Goal: Task Accomplishment & Management: Manage account settings

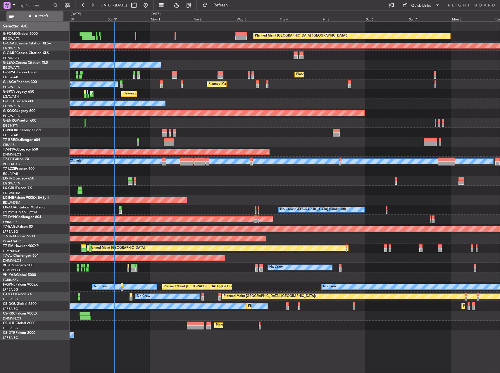
click at [28, 15] on span "All Aircraft" at bounding box center [38, 16] width 47 height 4
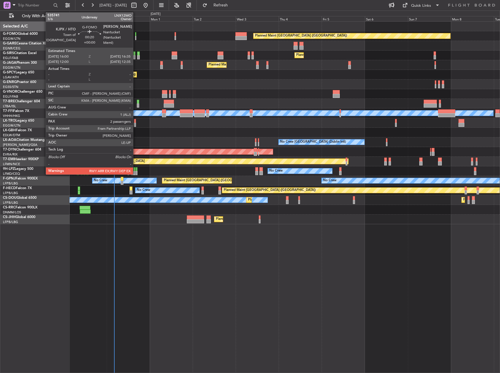
click at [136, 35] on div at bounding box center [135, 34] width 1 height 4
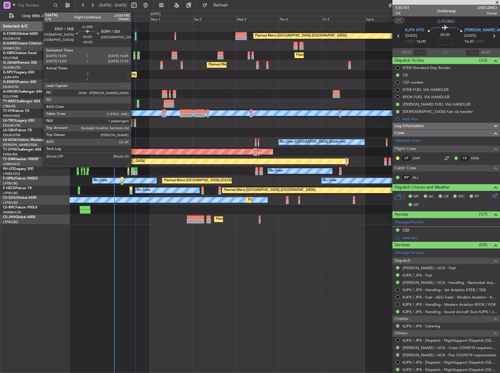
click at [134, 54] on div at bounding box center [134, 54] width 2 height 4
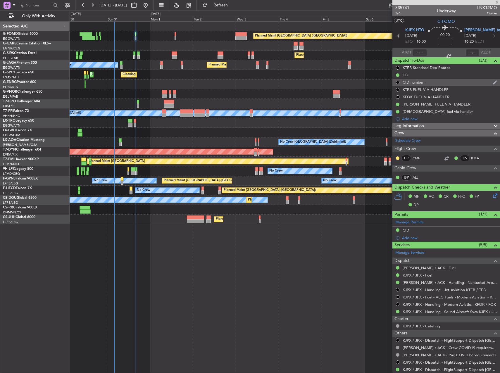
type input "-00:05"
type input "1"
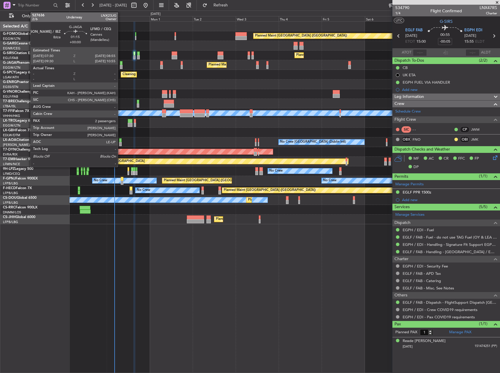
click at [121, 66] on div at bounding box center [121, 67] width 3 height 4
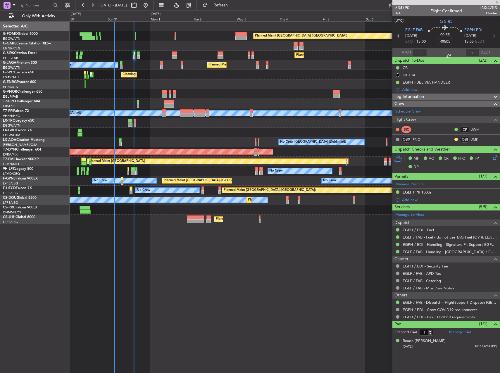
type input "2"
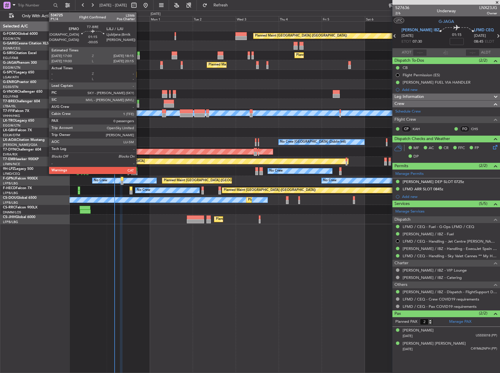
click at [139, 104] on div at bounding box center [138, 106] width 2 height 4
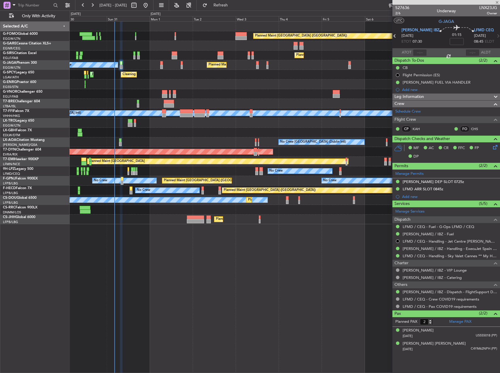
type input "-00:05"
type input "0"
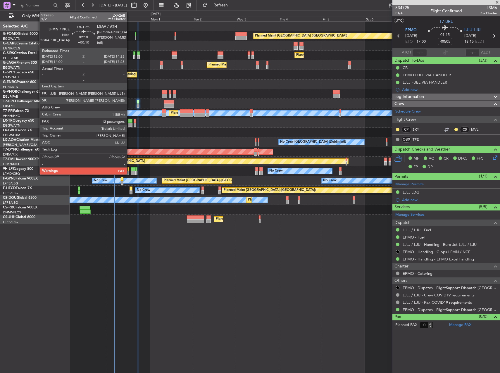
click at [130, 121] on div at bounding box center [130, 121] width 4 height 4
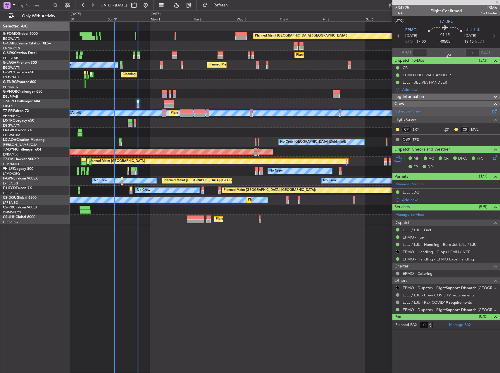
type input "+00:10"
type input "12"
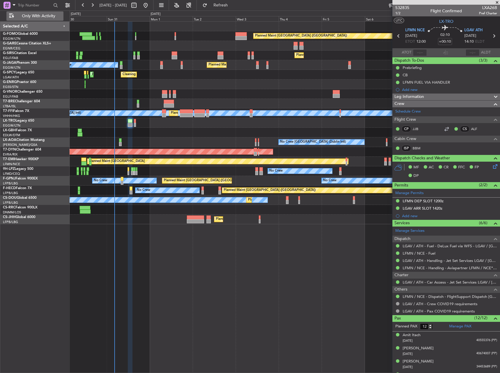
click at [49, 13] on button "Only With Activity" at bounding box center [34, 15] width 57 height 9
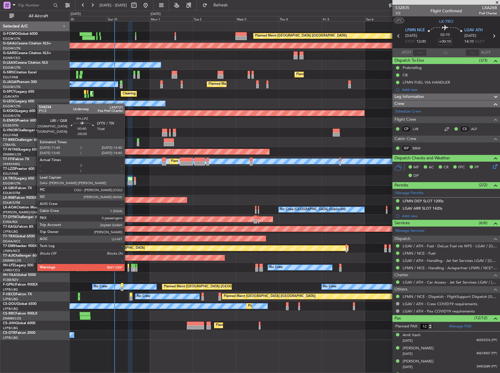
click at [128, 265] on div at bounding box center [129, 266] width 2 height 4
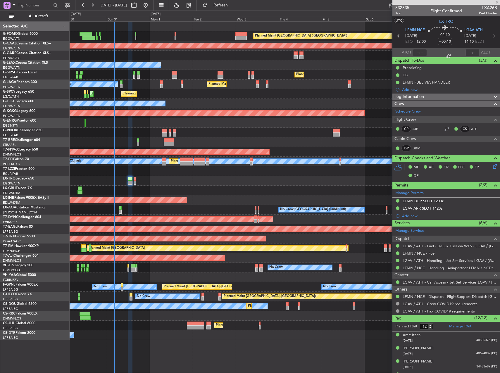
type input "-00:05"
type input "0"
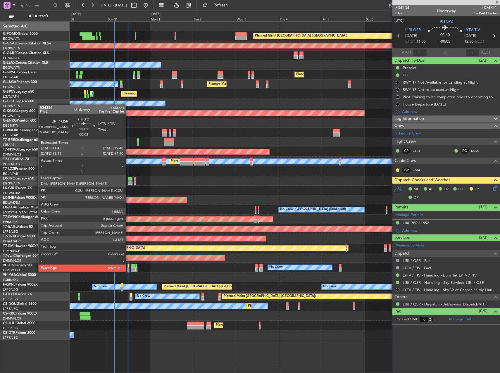
click at [128, 266] on div at bounding box center [129, 266] width 2 height 4
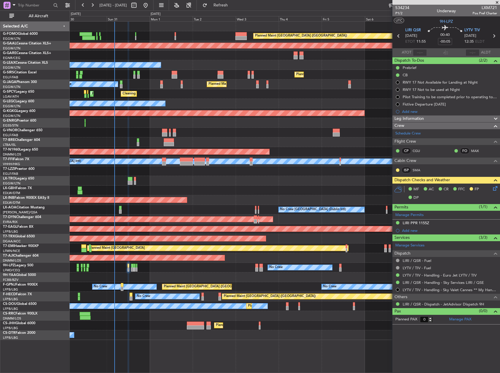
click at [434, 116] on div "Leg Information" at bounding box center [447, 119] width 108 height 7
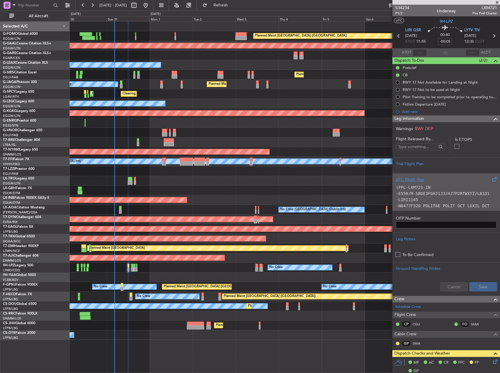
click at [431, 181] on div "ATC Flight Plan" at bounding box center [446, 180] width 101 height 6
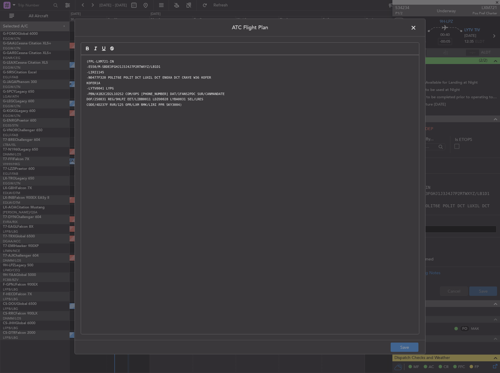
click at [255, 194] on div "(FPL-LXM721-IN -E550/M-SBDE3FGHJ1J3J4J7P2RTWXYZ/LB1D1 -LIRI1145 -N0477F320 POLI…" at bounding box center [250, 194] width 338 height 279
click at [404, 345] on button "Save" at bounding box center [405, 347] width 28 height 9
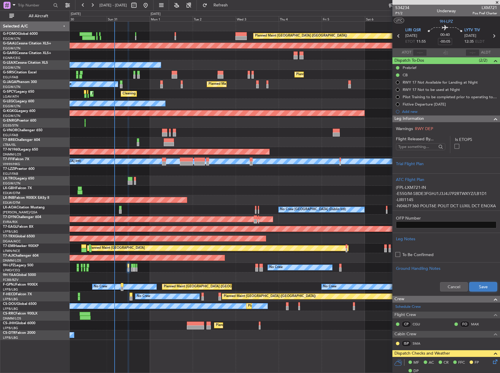
click at [477, 289] on button "Save" at bounding box center [484, 286] width 28 height 9
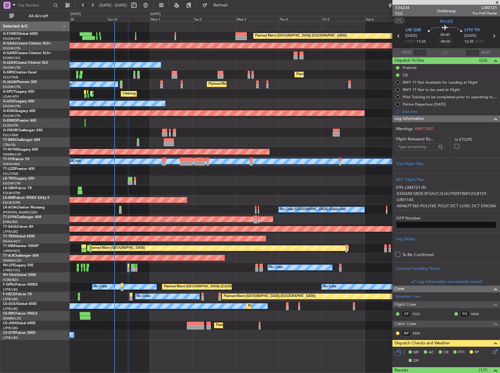
click at [400, 11] on span "P1/2" at bounding box center [403, 13] width 14 height 5
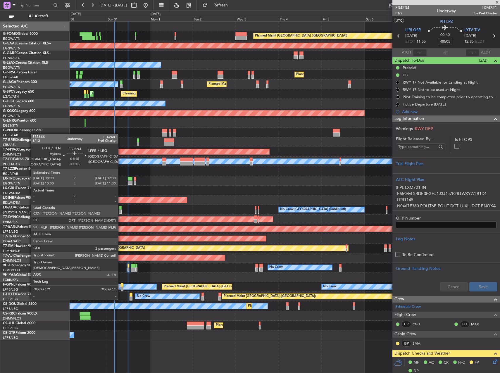
click at [121, 288] on div at bounding box center [122, 289] width 3 height 4
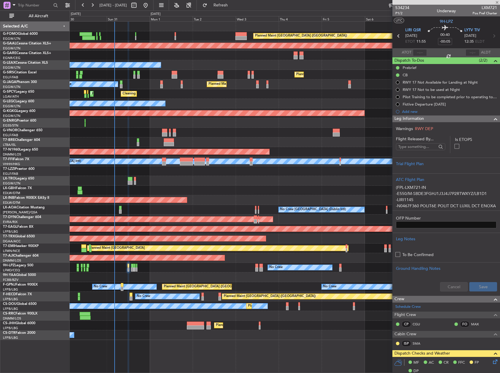
type input "+00:05"
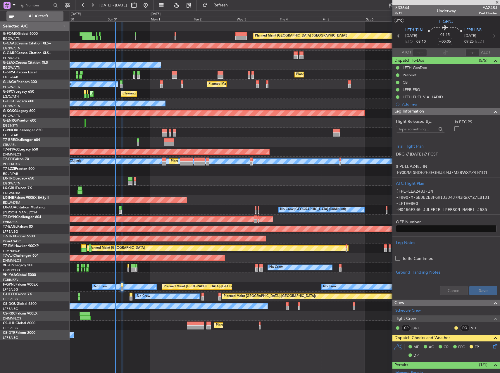
click at [39, 16] on span "All Aircraft" at bounding box center [38, 16] width 47 height 4
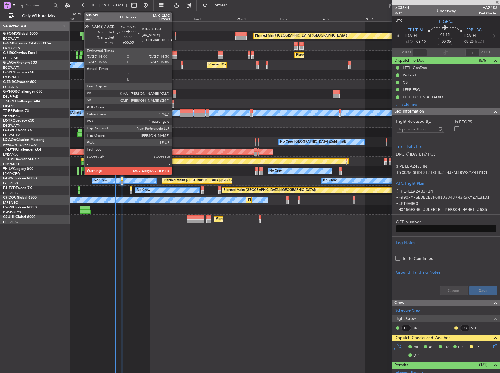
click at [175, 32] on div at bounding box center [176, 34] width 2 height 4
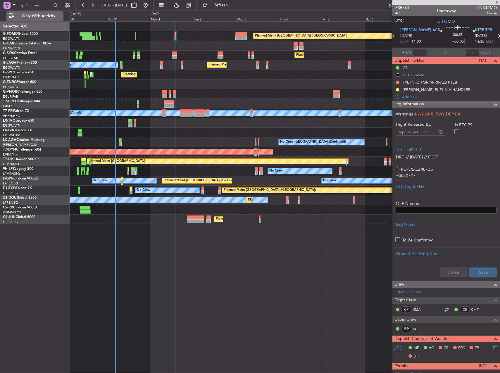
click at [38, 15] on span "Only With Activity" at bounding box center [38, 16] width 47 height 4
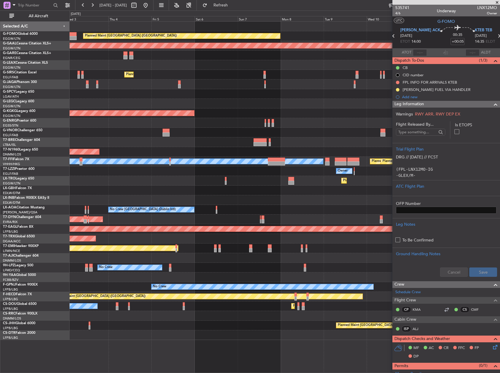
click at [162, 215] on div "AOG Maint Riga (Riga Intl)" at bounding box center [285, 220] width 430 height 10
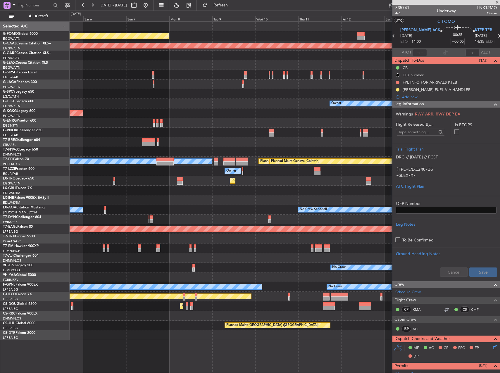
click at [135, 200] on div "Planned Maint [GEOGRAPHIC_DATA] ([GEOGRAPHIC_DATA]) Planned [GEOGRAPHIC_DATA] P…" at bounding box center [285, 181] width 430 height 319
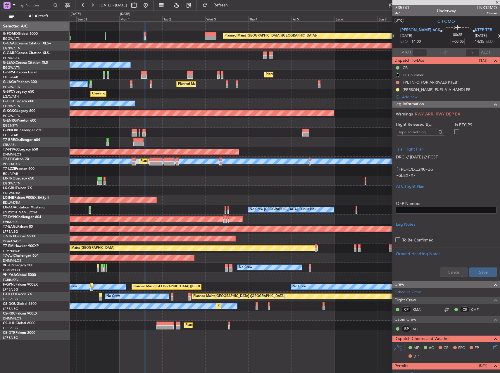
click at [500, 165] on html "[DATE] - [DATE] Refresh Quick Links All Aircraft Planned Maint [GEOGRAPHIC_DATA…" at bounding box center [250, 186] width 500 height 373
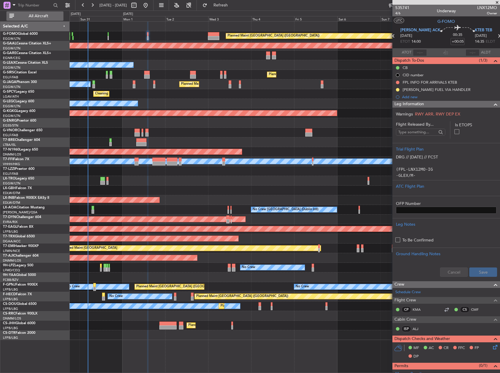
click at [44, 19] on button "All Aircraft" at bounding box center [34, 15] width 57 height 9
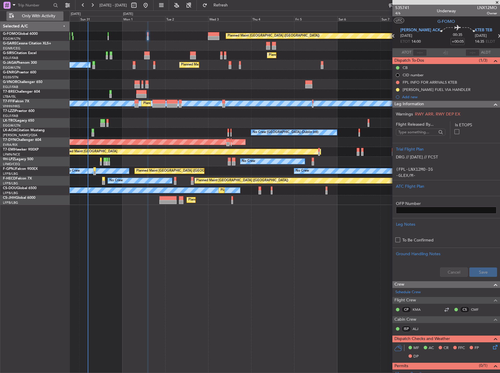
click at [38, 14] on span "Only With Activity" at bounding box center [38, 16] width 47 height 4
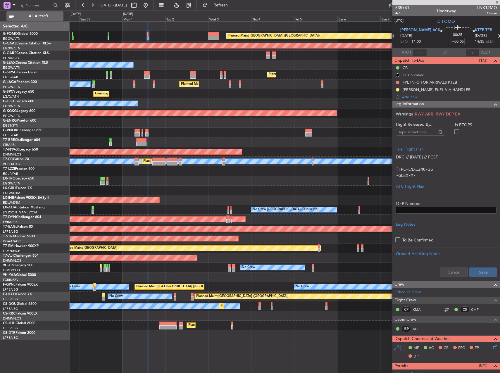
click at [53, 14] on span "All Aircraft" at bounding box center [38, 16] width 47 height 4
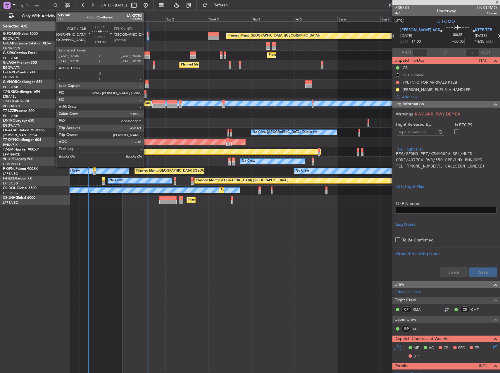
click at [146, 57] on div at bounding box center [147, 57] width 6 height 4
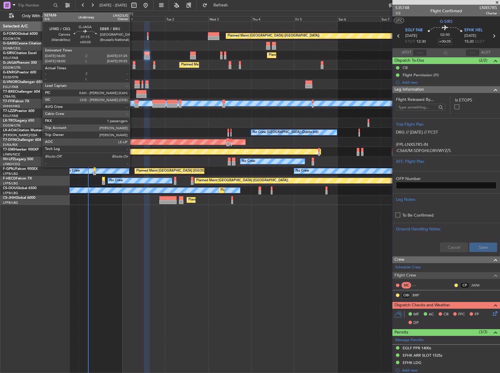
click at [133, 63] on div at bounding box center [134, 63] width 3 height 4
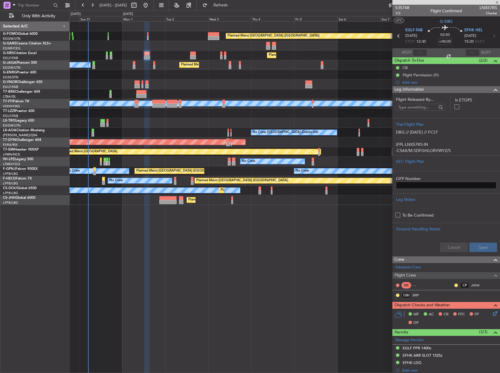
type input "1"
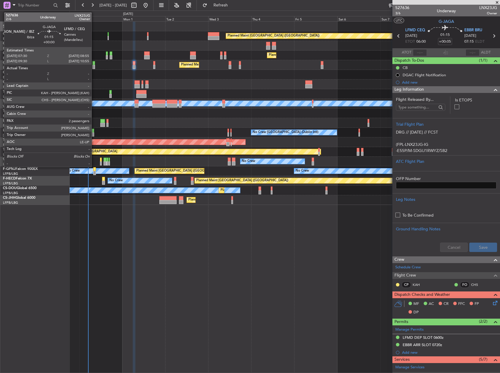
click at [94, 66] on div at bounding box center [93, 67] width 3 height 4
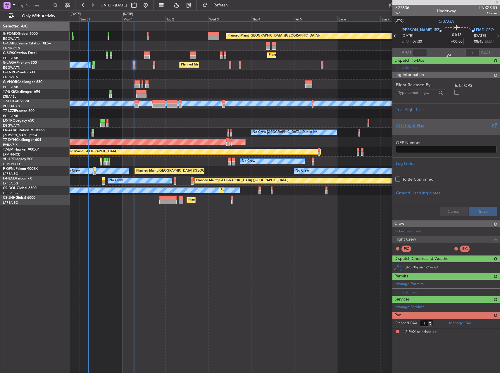
type input "2"
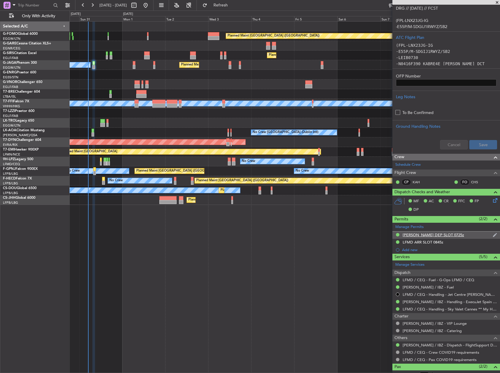
scroll to position [135, 0]
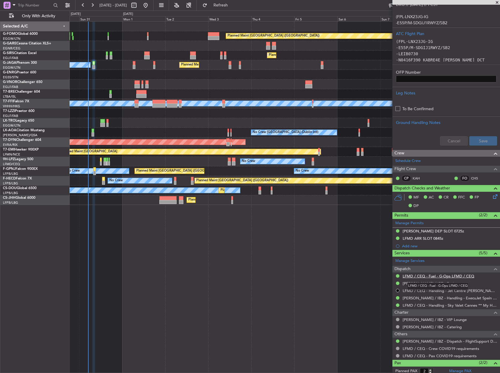
click at [459, 276] on link "LFMD / CEQ - Fuel - G-Ops LFMD / CEQ" at bounding box center [439, 276] width 72 height 5
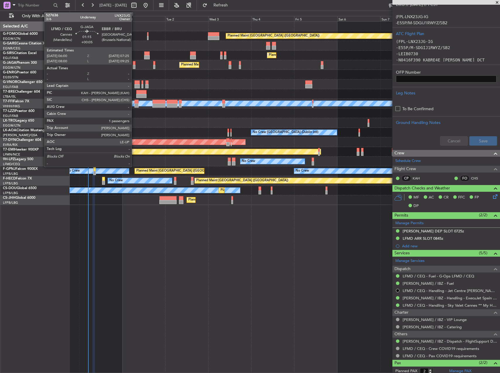
click at [134, 62] on div at bounding box center [134, 63] width 3 height 4
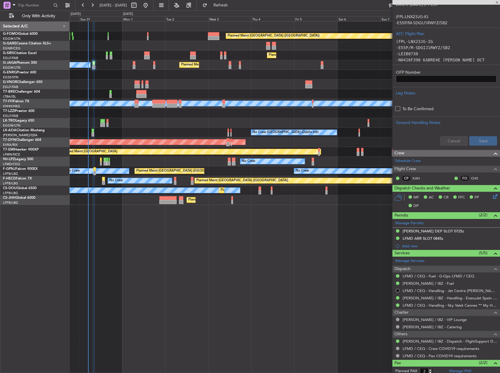
type input "+00:05"
type input "1"
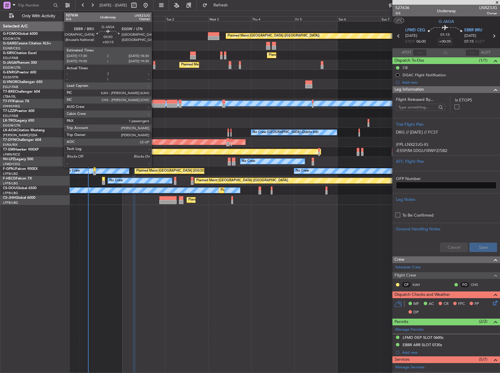
click at [154, 63] on div at bounding box center [154, 63] width 2 height 4
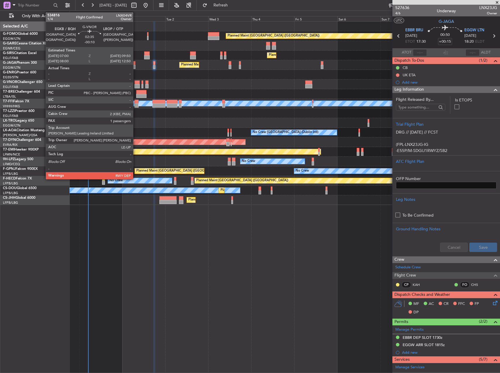
click at [136, 82] on div at bounding box center [137, 82] width 5 height 4
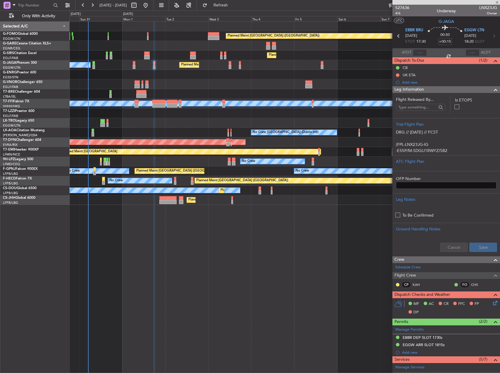
type input "-00:10"
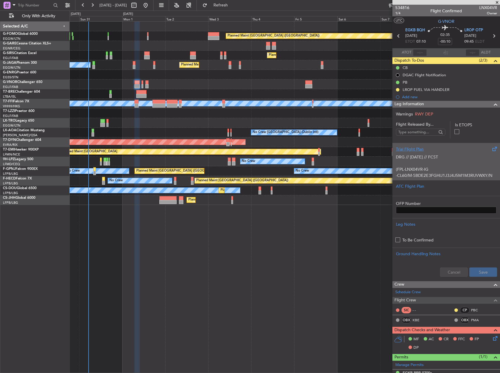
click at [417, 165] on p at bounding box center [446, 163] width 101 height 6
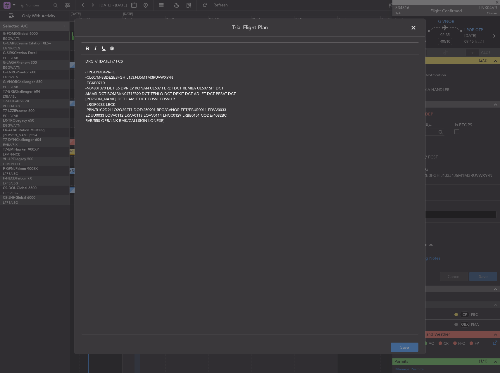
click at [86, 63] on p "DRG // [DATE] // FCST" at bounding box center [250, 61] width 330 height 5
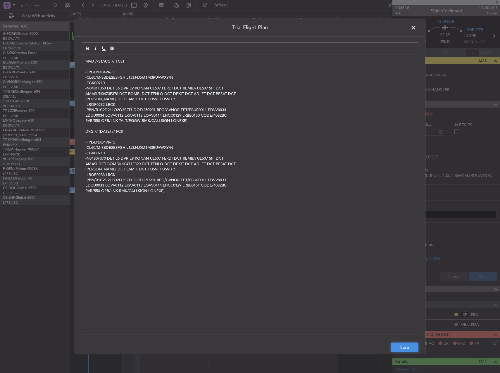
click at [411, 346] on button "Save" at bounding box center [405, 347] width 28 height 9
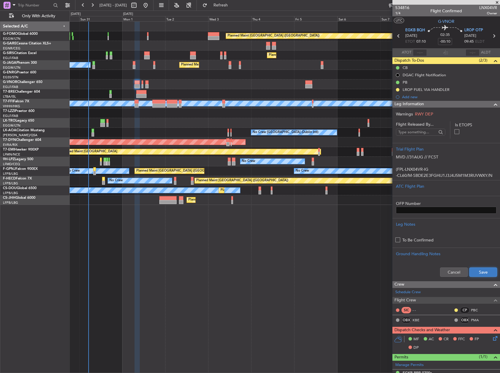
click at [477, 273] on button "Save" at bounding box center [484, 272] width 28 height 9
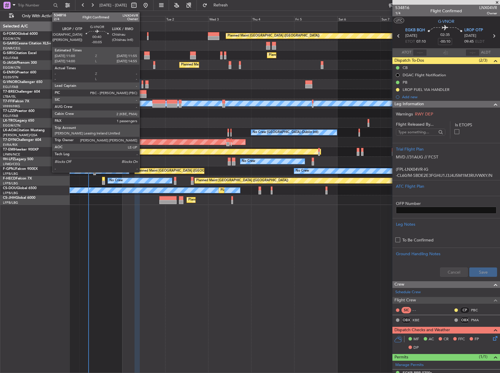
click at [142, 81] on div at bounding box center [143, 82] width 2 height 4
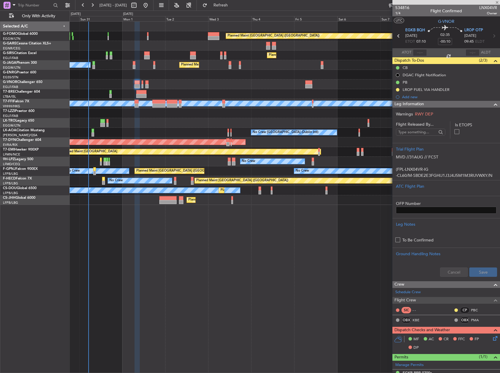
type input "-00:05"
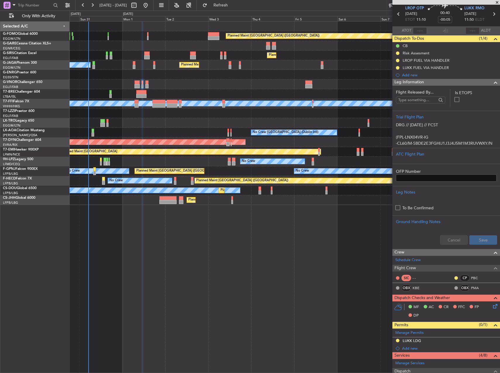
scroll to position [9, 0]
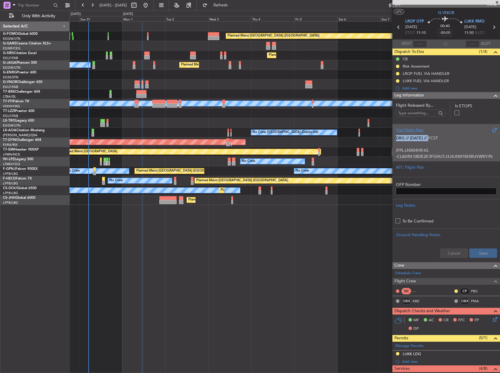
click at [430, 133] on div "Trial Flight Plan DRG // [DATE] // FCST (FPL-LNX04VR-IG -CL60/M-SBDE2E3FGHIJ1J3…" at bounding box center [447, 142] width 108 height 37
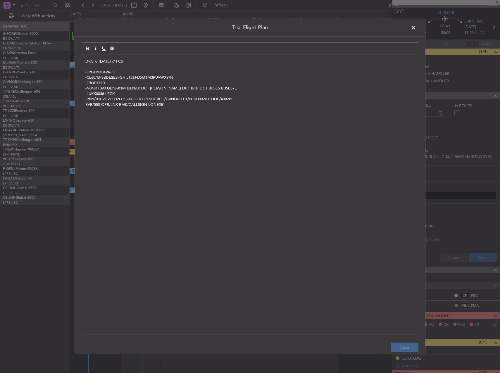
click at [81, 60] on div "DRG // [DATE] // FCST (FPL-LNX04VR-IG -CL60/M-SBDE2E3FGHIJ1J3J4J5M1M3RUVWXY/N -…" at bounding box center [250, 194] width 338 height 279
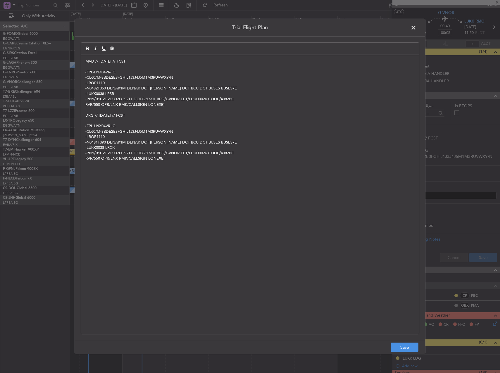
scroll to position [0, 0]
drag, startPoint x: 414, startPoint y: 349, endPoint x: 421, endPoint y: 339, distance: 11.8
click at [414, 349] on button "Save" at bounding box center [405, 347] width 28 height 9
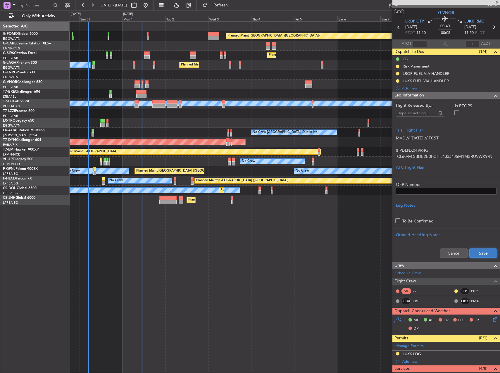
click at [475, 255] on button "Save" at bounding box center [484, 253] width 28 height 9
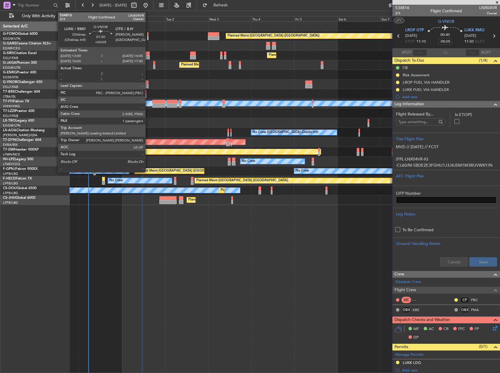
click at [148, 87] on div at bounding box center [146, 86] width 3 height 4
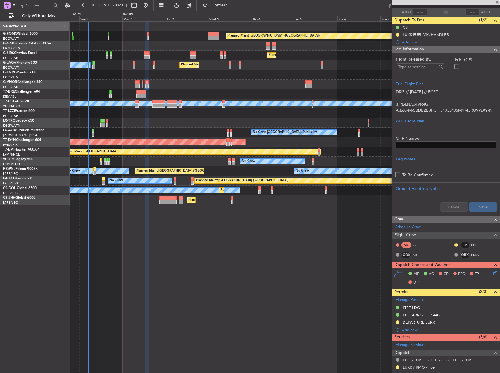
scroll to position [59, 0]
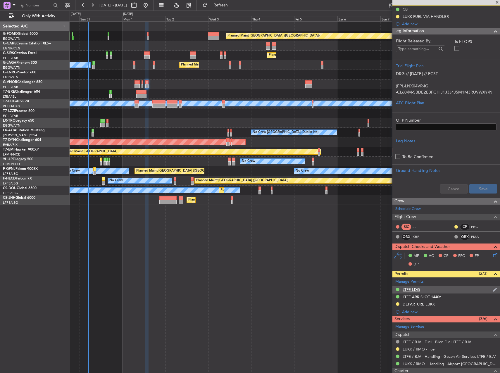
click at [431, 290] on div "LTFE LDG" at bounding box center [447, 290] width 108 height 7
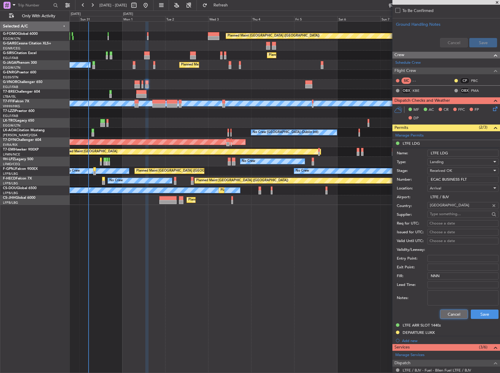
click at [451, 312] on button "Cancel" at bounding box center [454, 314] width 28 height 9
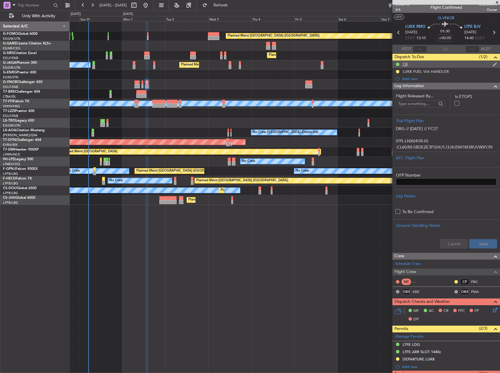
scroll to position [0, 0]
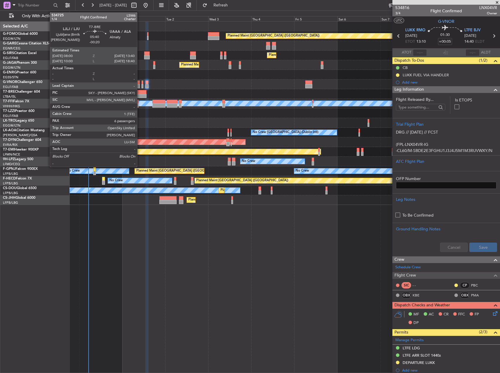
click at [140, 91] on div at bounding box center [141, 92] width 10 height 4
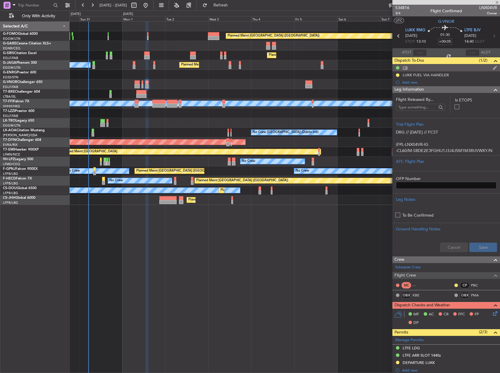
type input "-00:20"
type input "6"
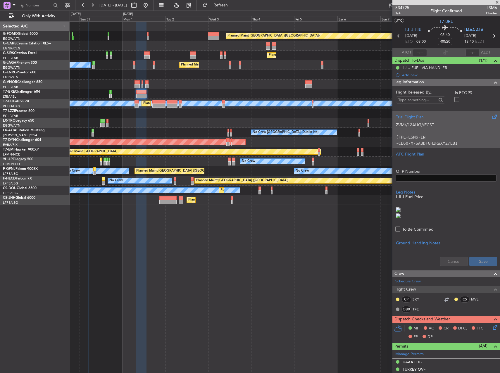
click at [423, 135] on code "(FPL-LSM6-IN" at bounding box center [411, 137] width 30 height 5
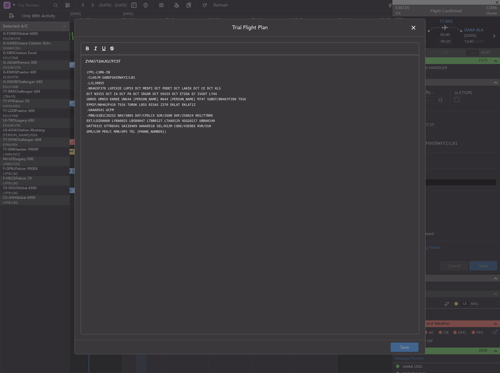
click at [417, 28] on span at bounding box center [417, 29] width 0 height 12
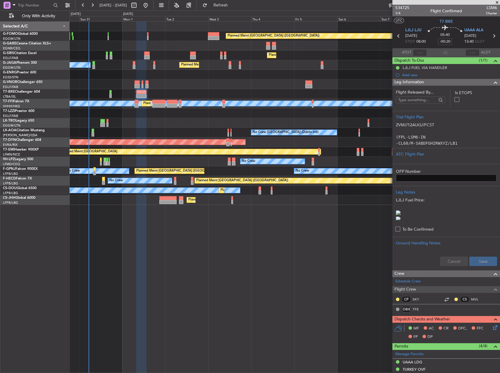
scroll to position [20, 0]
click at [424, 73] on div "Add new" at bounding box center [447, 75] width 90 height 5
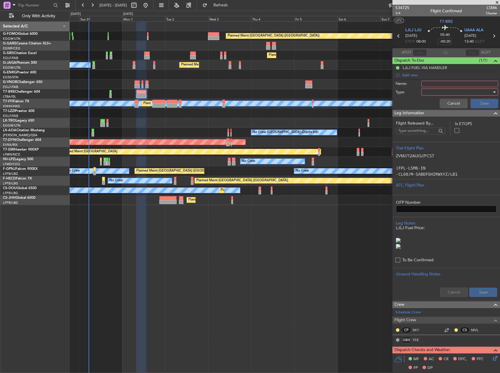
click at [428, 84] on input "Name:" at bounding box center [460, 84] width 77 height 6
type input "CB"
click at [429, 92] on div at bounding box center [458, 92] width 68 height 9
click at [433, 104] on span "Generic" at bounding box center [457, 104] width 68 height 9
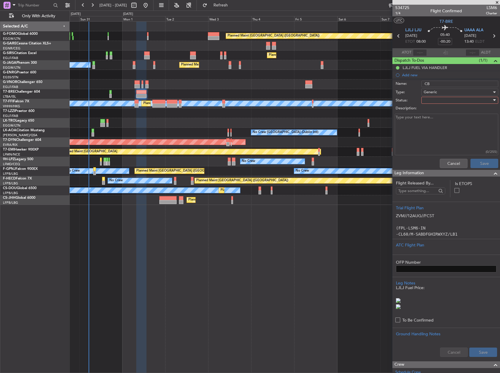
click at [435, 101] on div at bounding box center [458, 100] width 68 height 9
click at [440, 126] on span "Completed" at bounding box center [457, 129] width 68 height 9
click at [479, 164] on button "Save" at bounding box center [485, 163] width 28 height 9
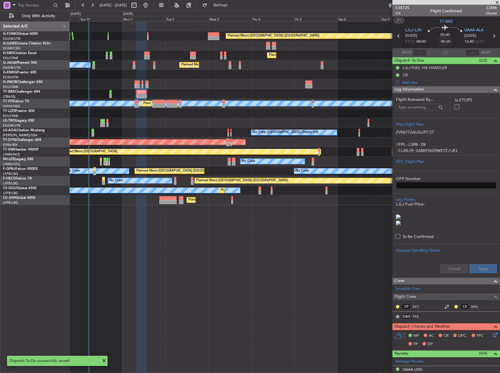
click at [402, 82] on div "Add new" at bounding box center [447, 82] width 108 height 7
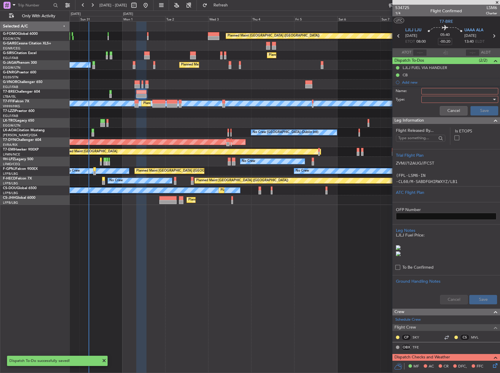
click at [438, 94] on input "Name:" at bounding box center [460, 91] width 77 height 6
type input "PB"
click at [428, 99] on div at bounding box center [458, 99] width 68 height 9
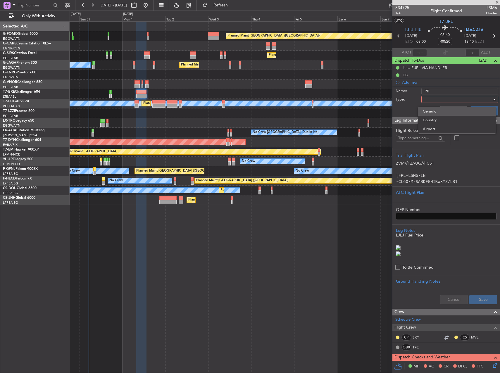
click at [434, 114] on span "Generic" at bounding box center [457, 111] width 68 height 9
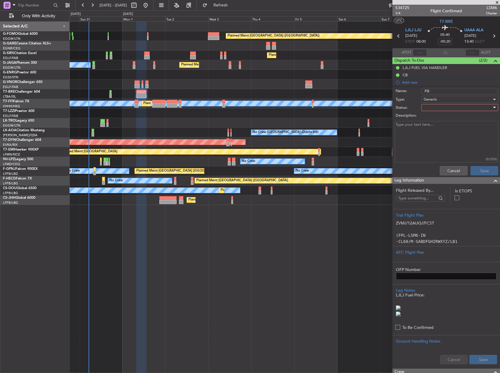
click at [434, 106] on div at bounding box center [458, 107] width 68 height 9
click at [434, 126] on span "In Progress" at bounding box center [457, 128] width 68 height 9
click at [480, 167] on button "Save" at bounding box center [485, 170] width 28 height 9
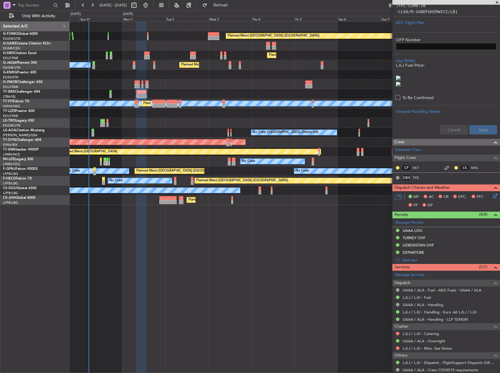
scroll to position [0, 0]
click at [451, 242] on div "UZBEKISTAN OVF" at bounding box center [447, 245] width 108 height 7
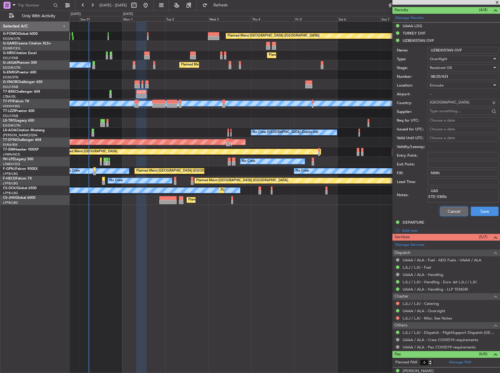
click at [440, 208] on button "Cancel" at bounding box center [454, 211] width 28 height 9
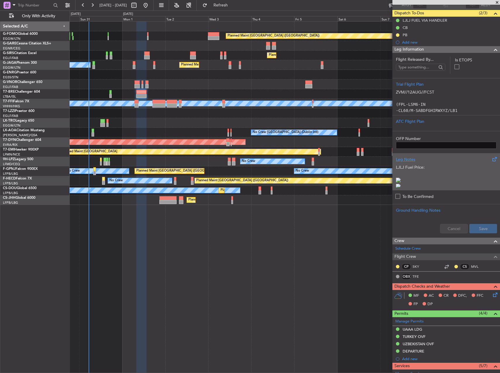
scroll to position [59, 0]
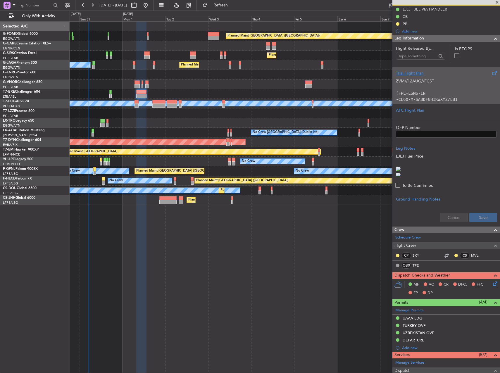
click at [441, 95] on p "(FPL-LSM6-IN" at bounding box center [446, 93] width 101 height 6
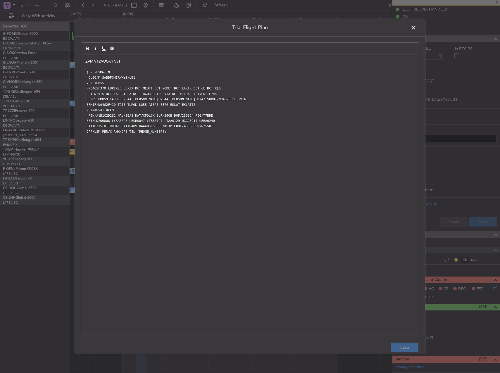
click at [82, 57] on div "Trial Flight Plan ZVM//12AUG//FCST (FPL-LSM6-IN -CL60/M-SABDFGHIRWXYZ/LB1 -LJLJ…" at bounding box center [250, 187] width 351 height 336
click at [83, 57] on div "ZVM//12AUG//FCST (FPL-LSM6-IN -CL60/M-SABDFGHIRWXYZ/LB1 -LJLJ0855 -N0465F370 LU…" at bounding box center [250, 194] width 338 height 279
click at [83, 61] on div "ZVM//12AUG//FCST (FPL-LSM6-IN -CL60/M-SABDFGHIRWXYZ/LB1 -LJLJ0855 -N0465F370 LU…" at bounding box center [250, 194] width 338 height 279
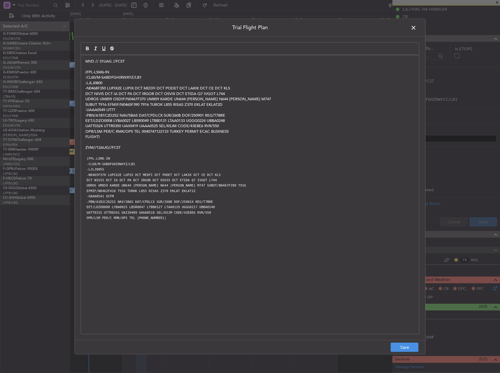
scroll to position [0, 0]
drag, startPoint x: 416, startPoint y: 352, endPoint x: 412, endPoint y: 348, distance: 5.8
click at [415, 352] on button "Save" at bounding box center [405, 347] width 28 height 9
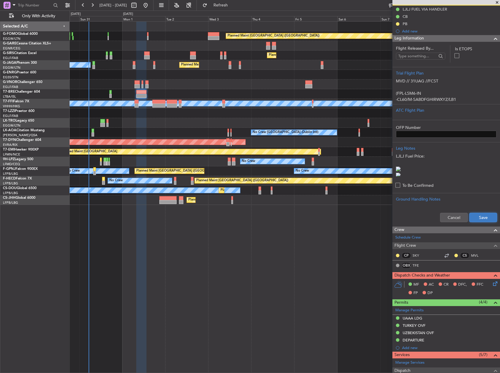
click at [477, 219] on button "Save" at bounding box center [484, 217] width 28 height 9
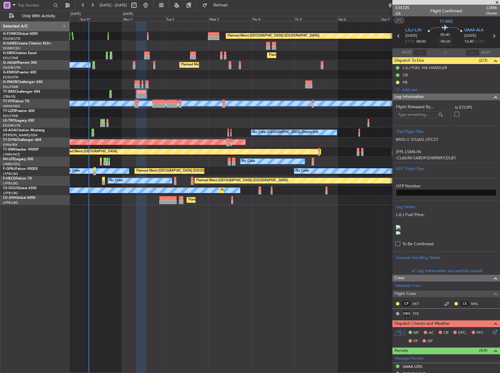
click at [401, 13] on span "1/4" at bounding box center [403, 13] width 14 height 5
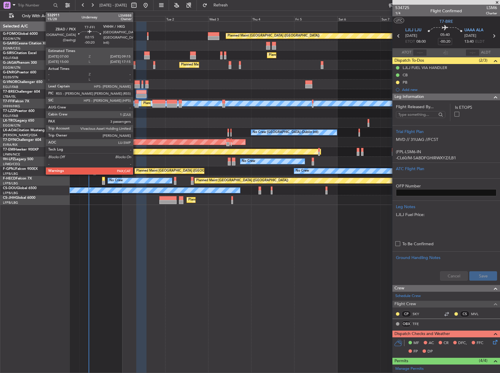
click at [136, 102] on div at bounding box center [137, 102] width 4 height 4
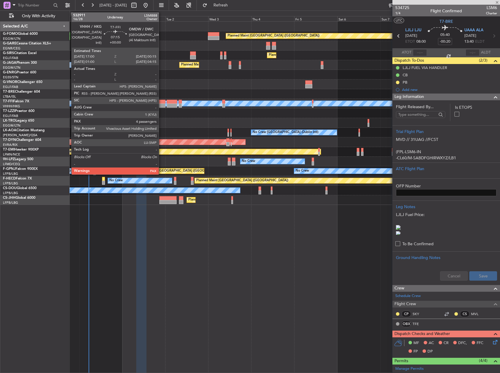
type input "5"
